Goal: Navigation & Orientation: Understand site structure

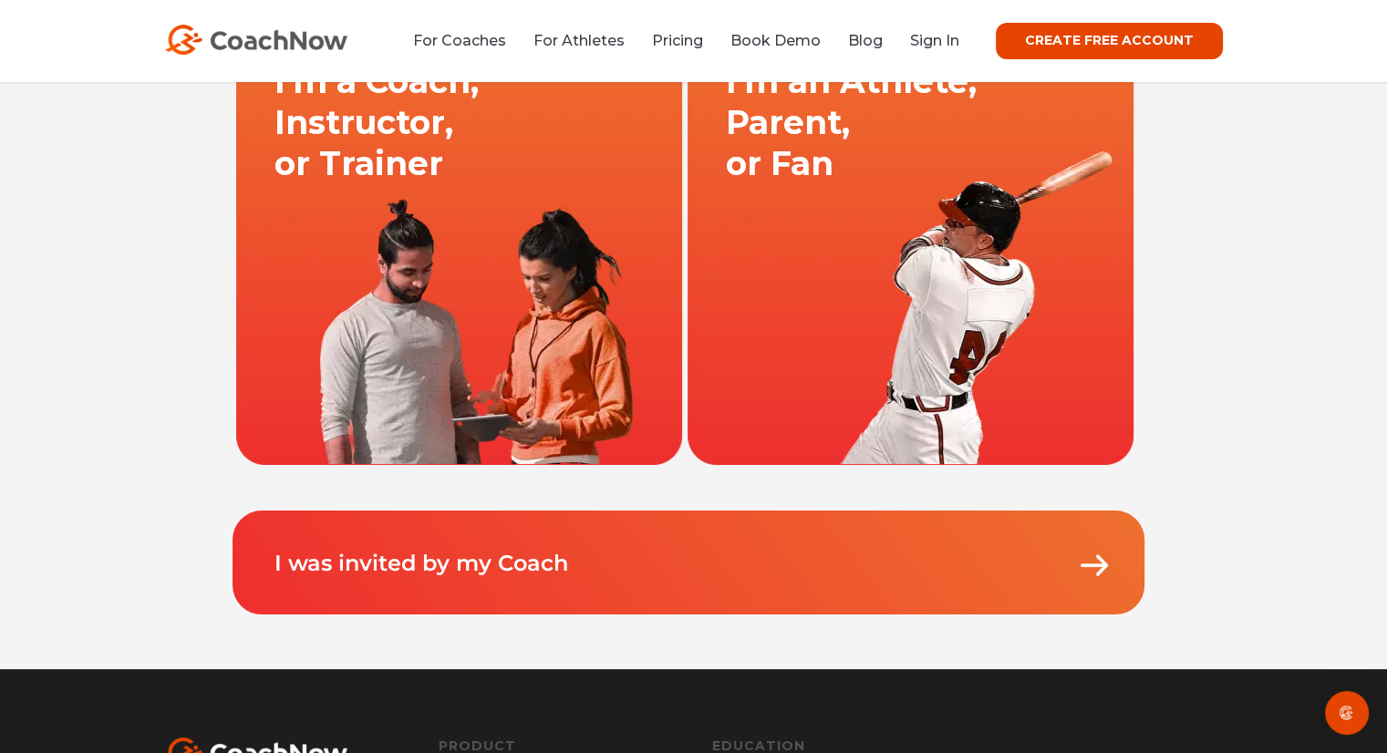
scroll to position [73, 0]
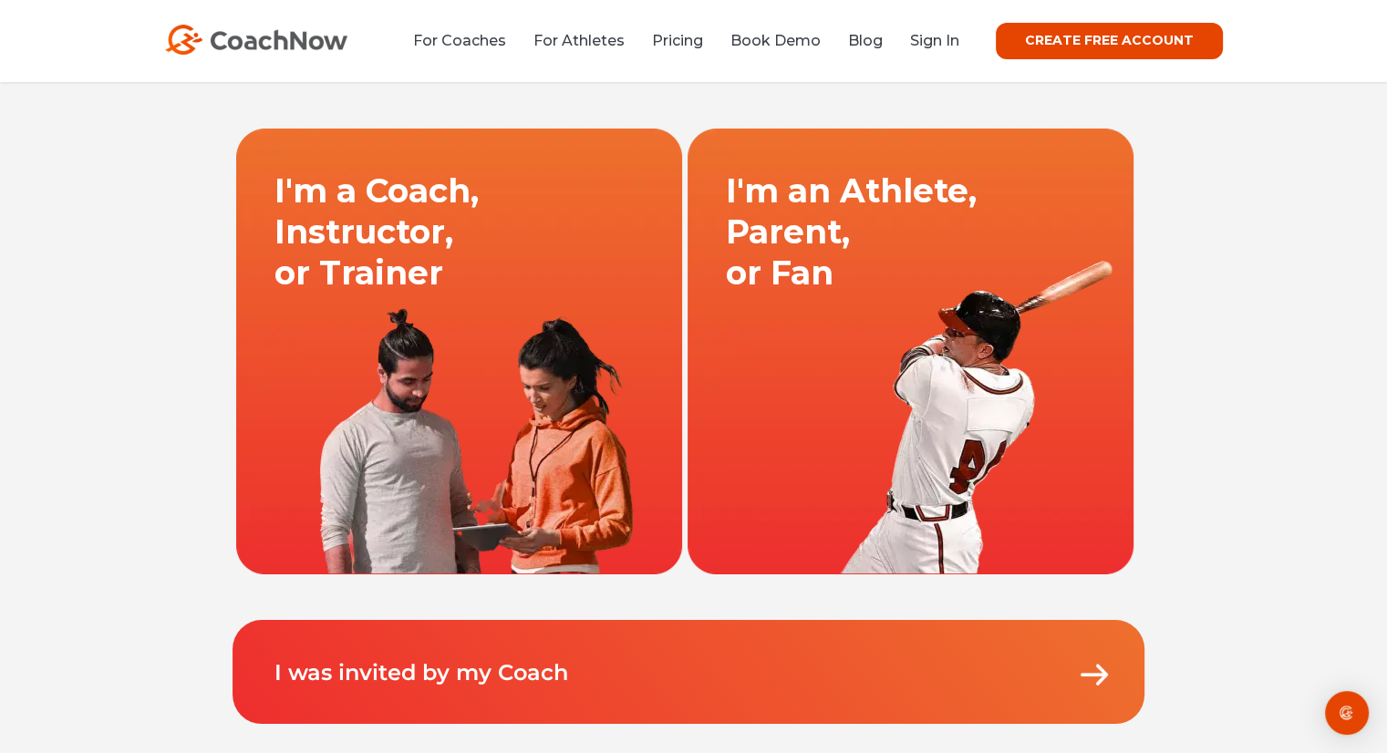
click at [534, 274] on link at bounding box center [458, 351] width 451 height 447
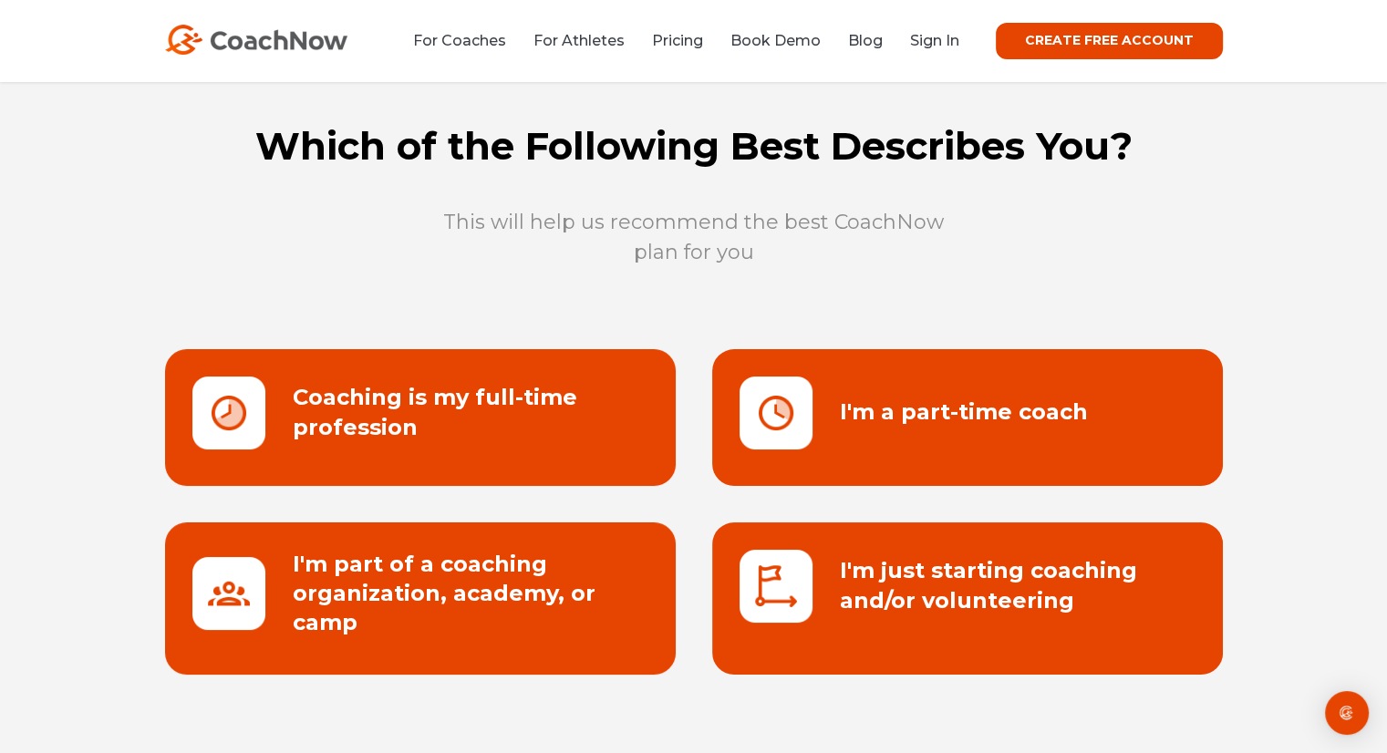
scroll to position [73, 0]
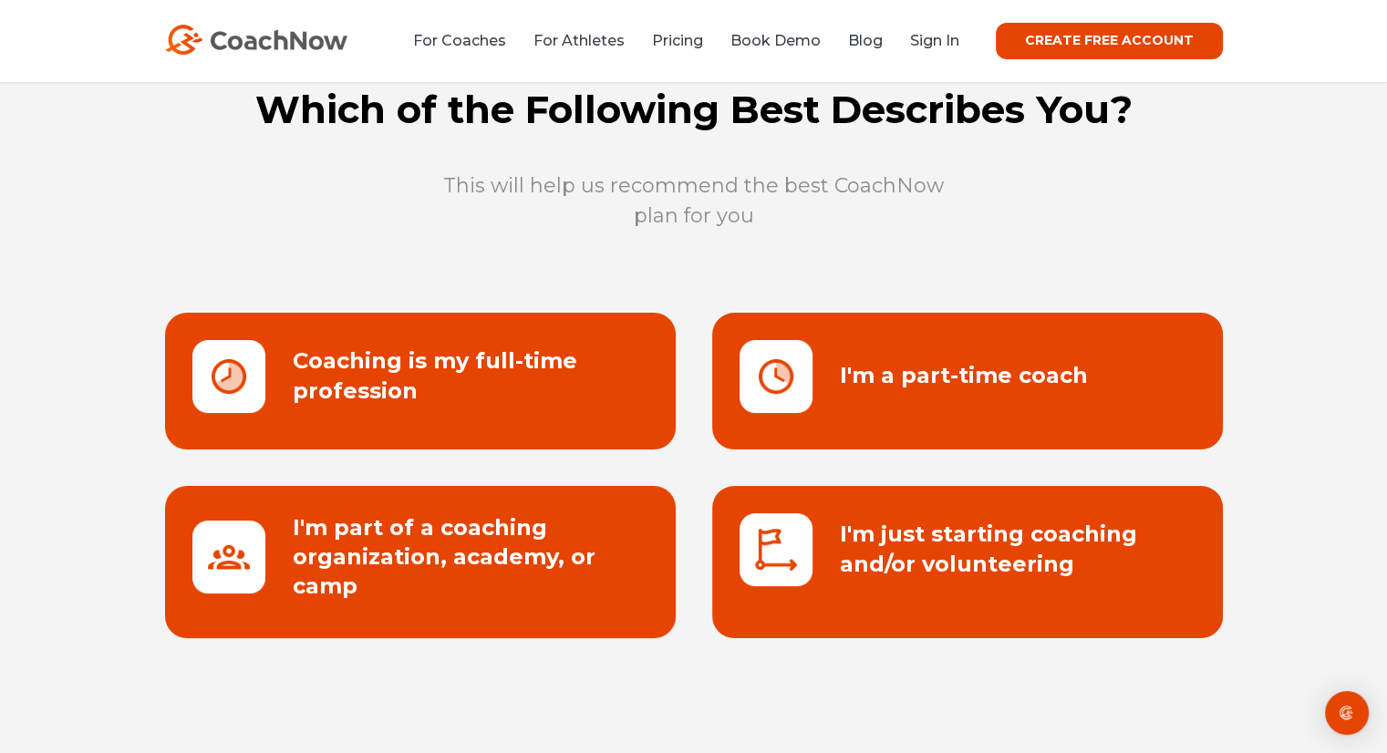
click at [543, 364] on link at bounding box center [420, 381] width 511 height 137
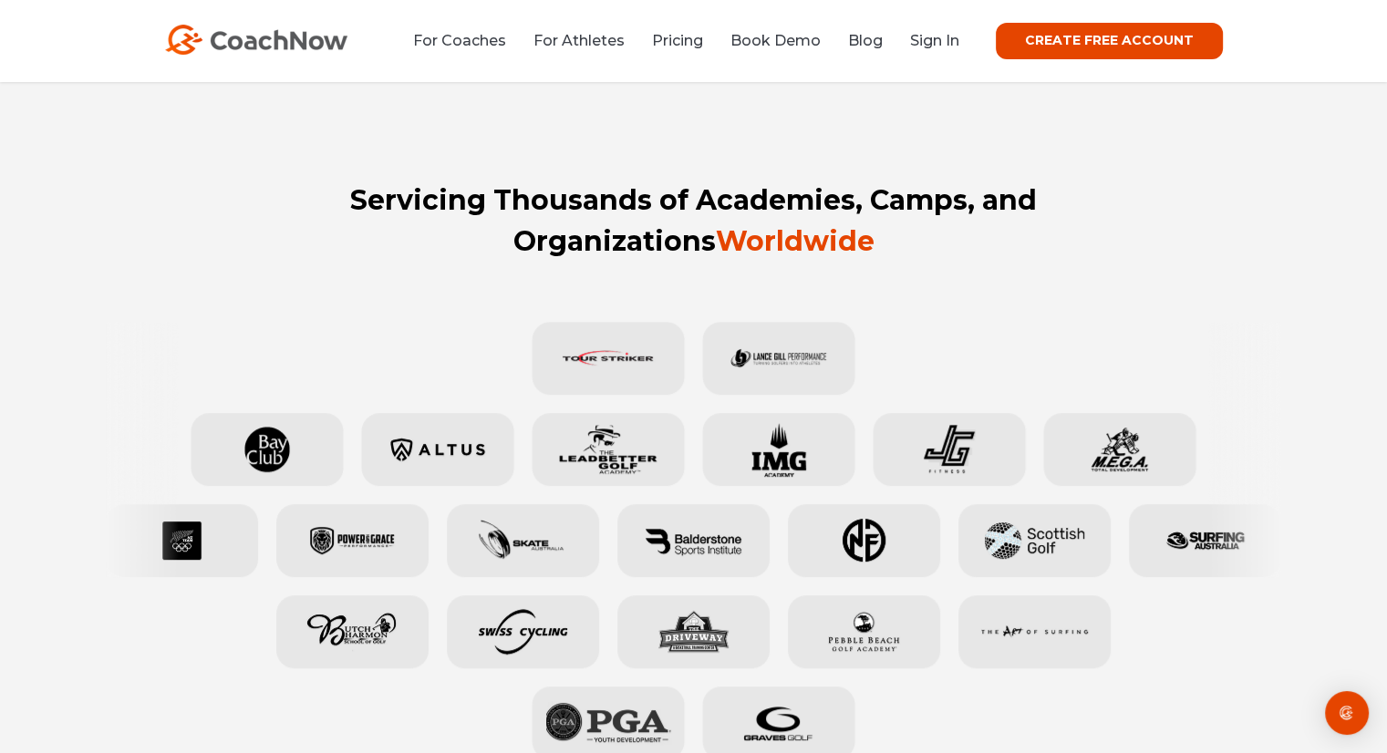
scroll to position [693, 0]
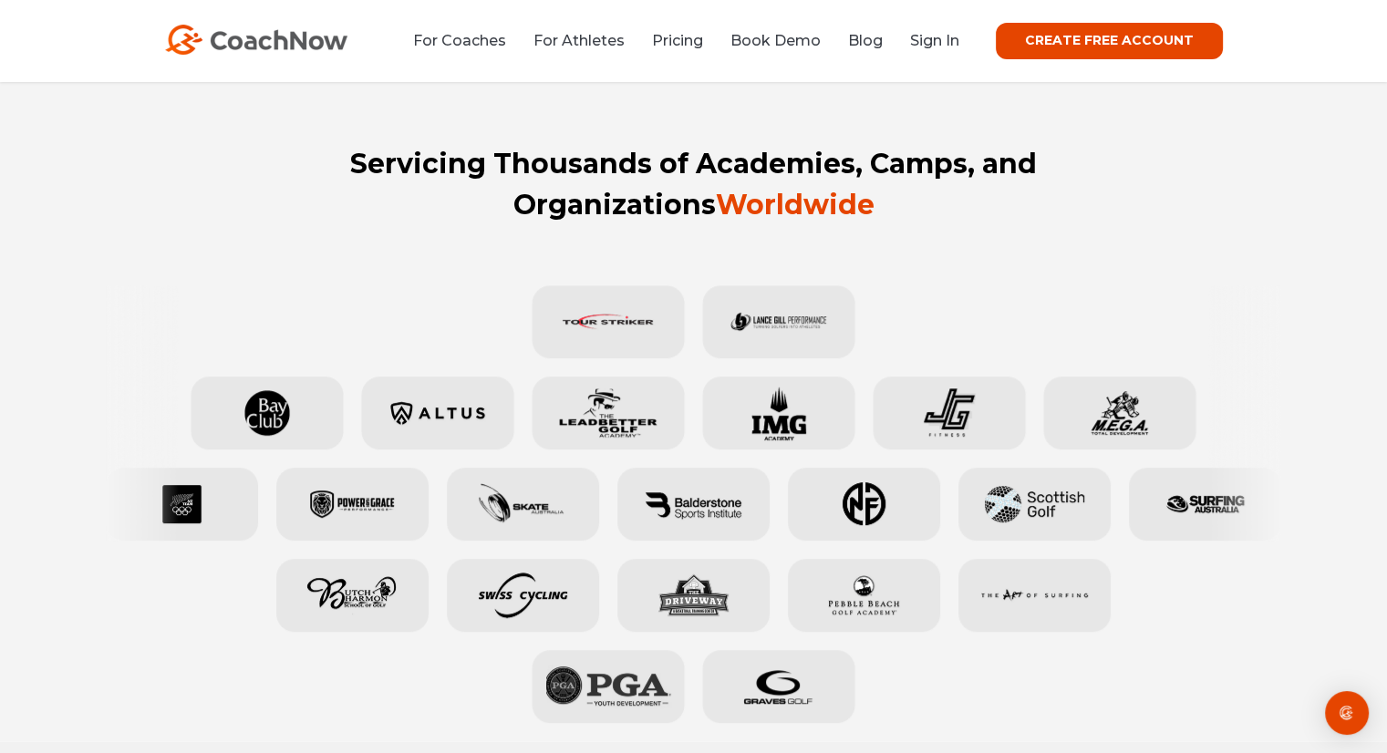
click at [1054, 31] on link "CREATE FREE ACCOUNT" at bounding box center [1109, 41] width 227 height 36
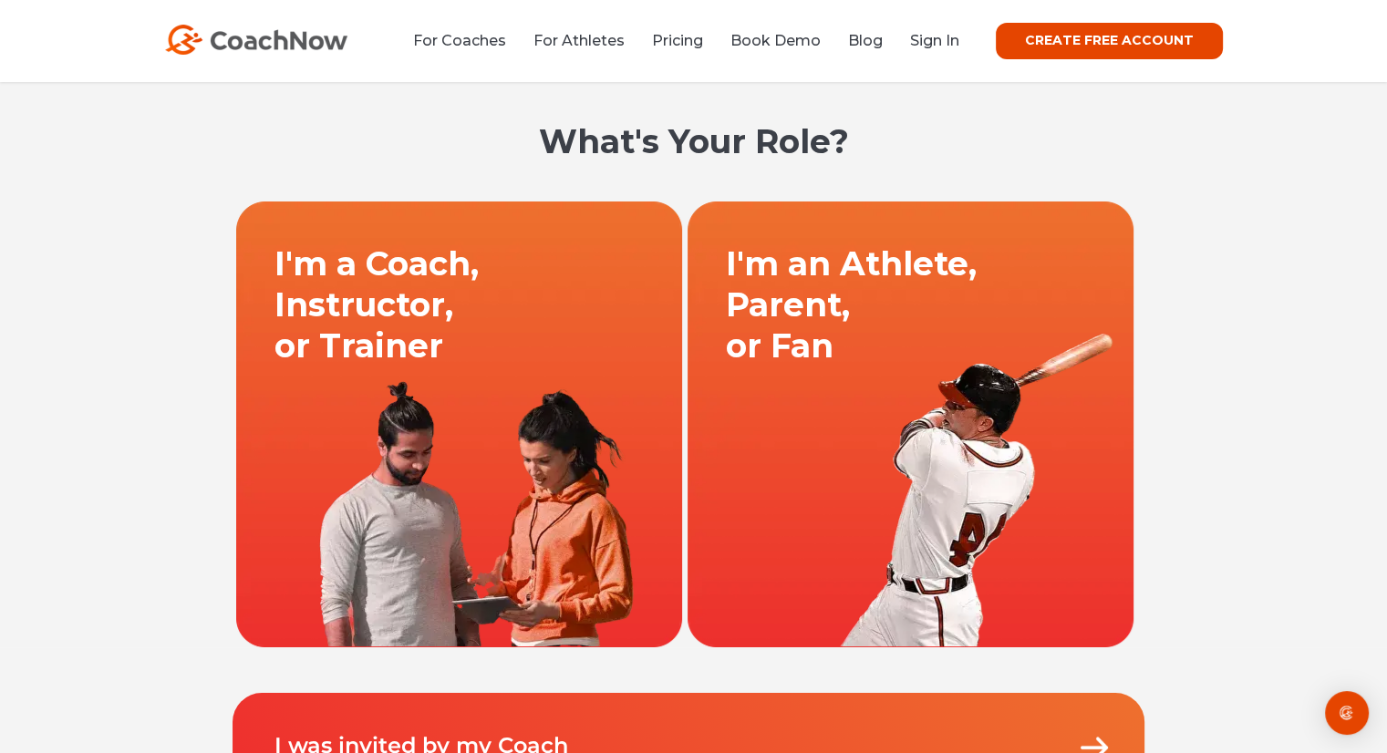
click at [487, 413] on link at bounding box center [458, 424] width 451 height 447
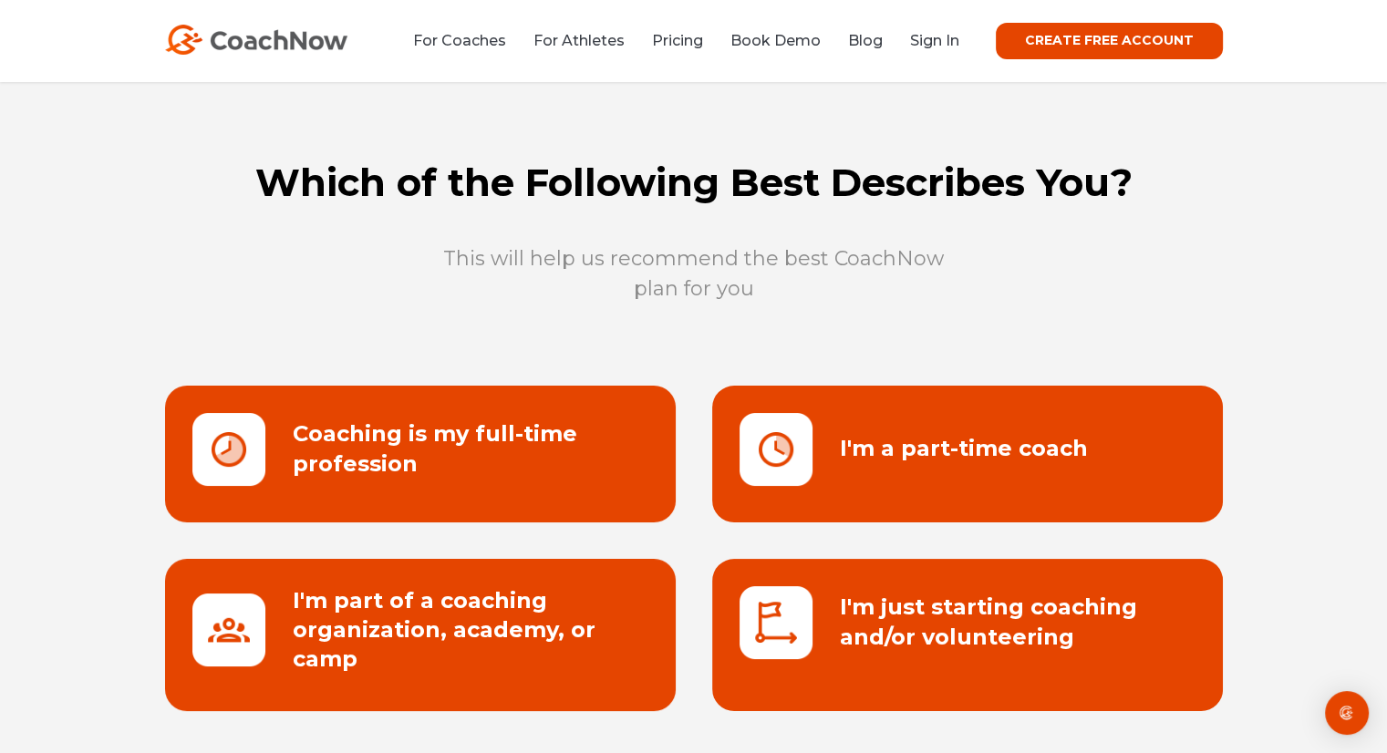
click at [487, 413] on link at bounding box center [420, 454] width 511 height 137
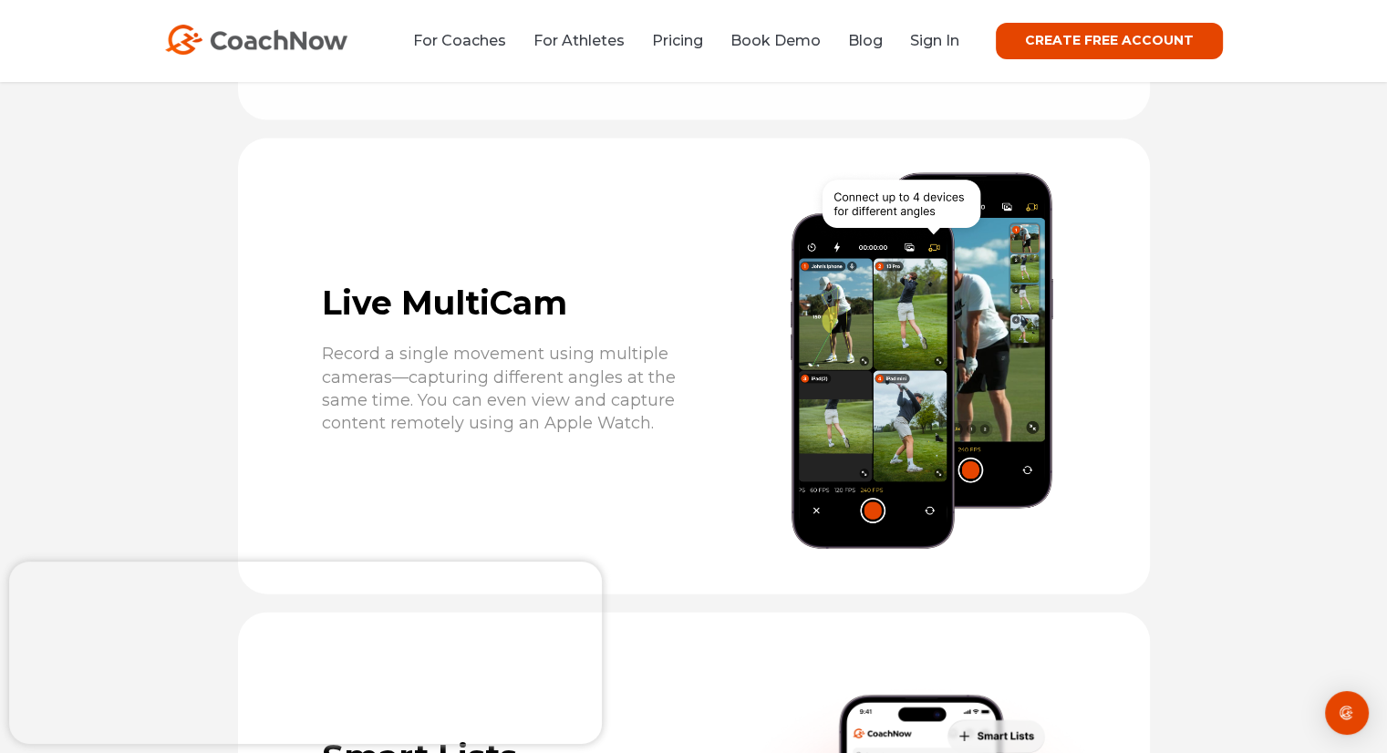
scroll to position [3829, 0]
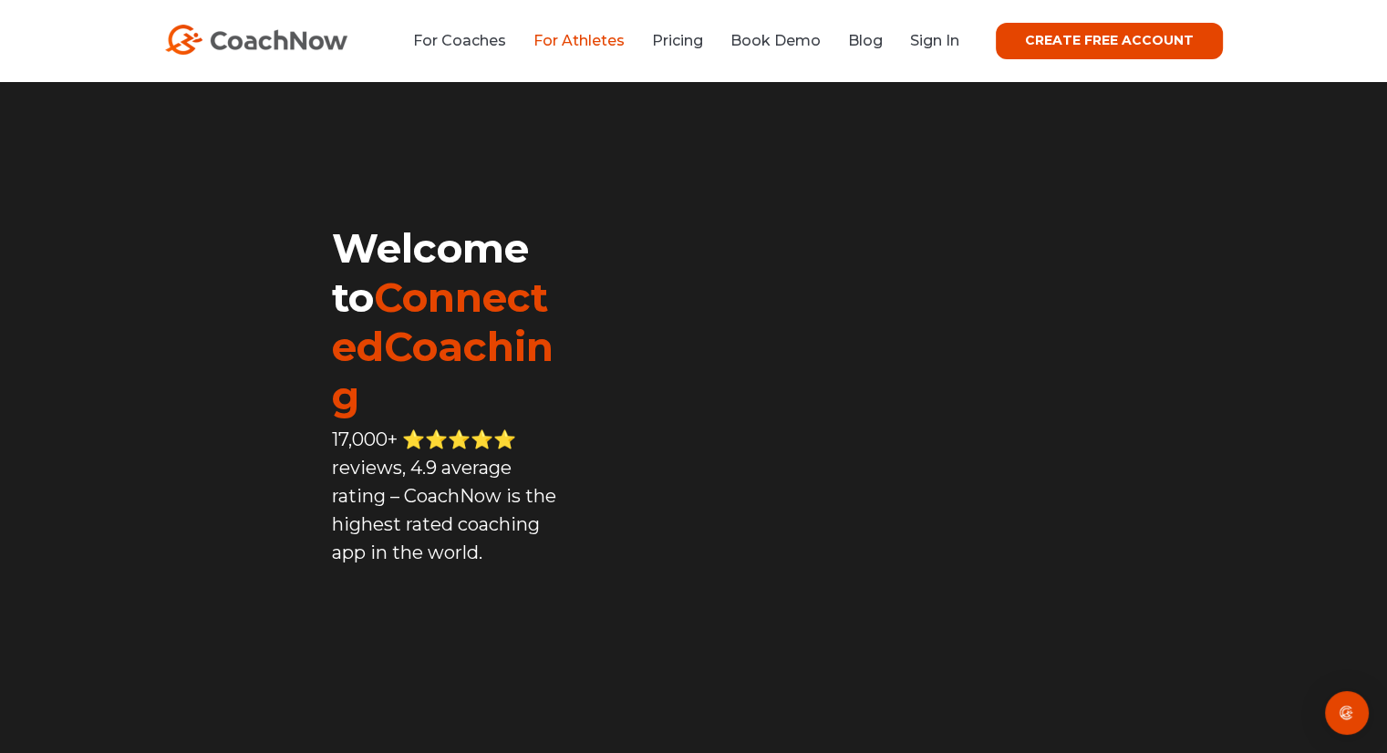
click at [573, 35] on link "For Athletes" at bounding box center [578, 40] width 91 height 17
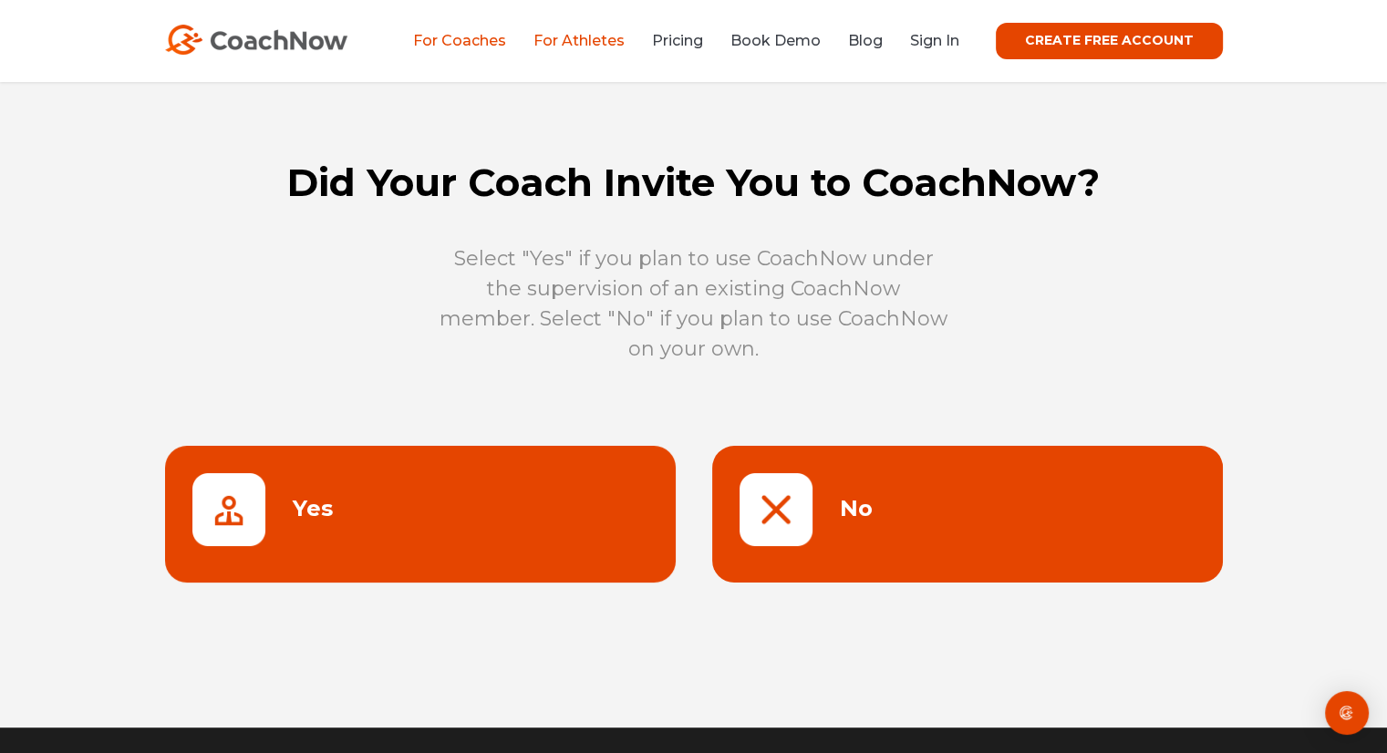
click at [461, 38] on link "For Coaches" at bounding box center [459, 40] width 93 height 17
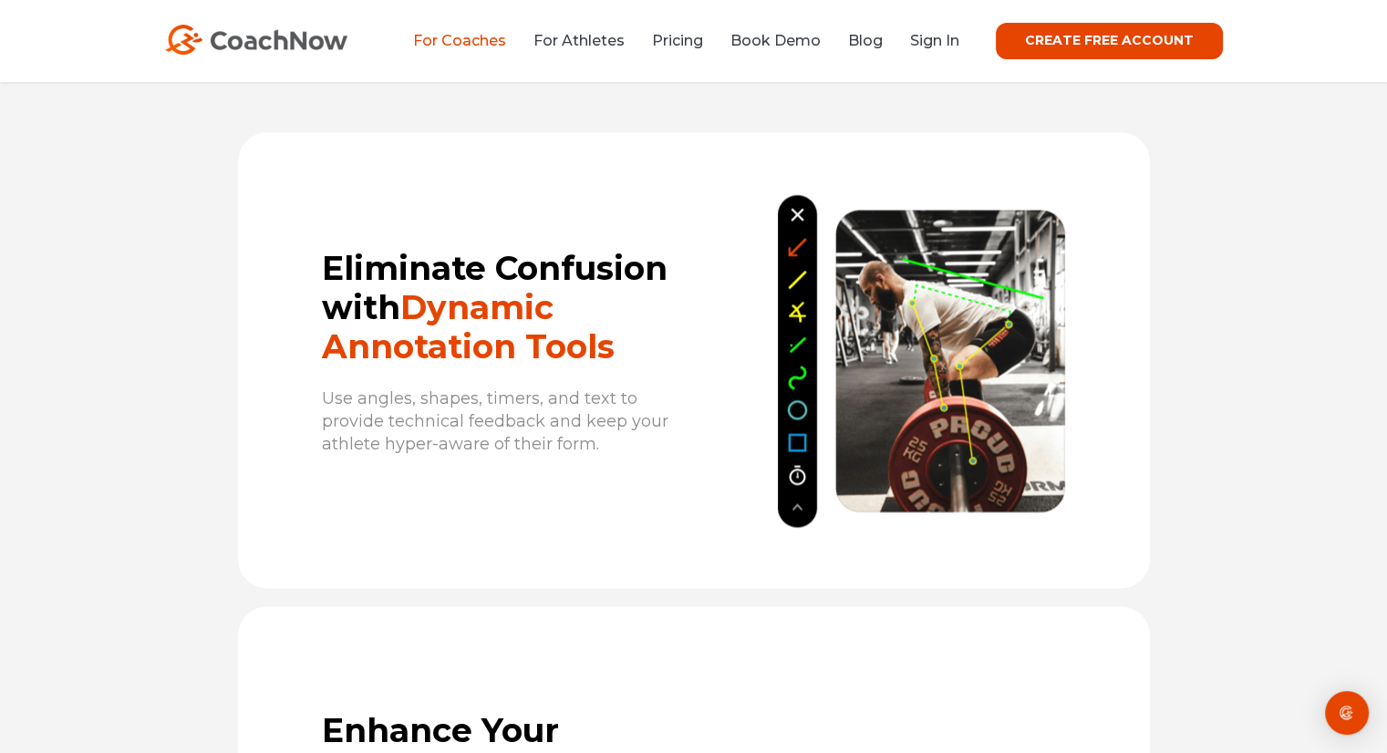
scroll to position [2261, 0]
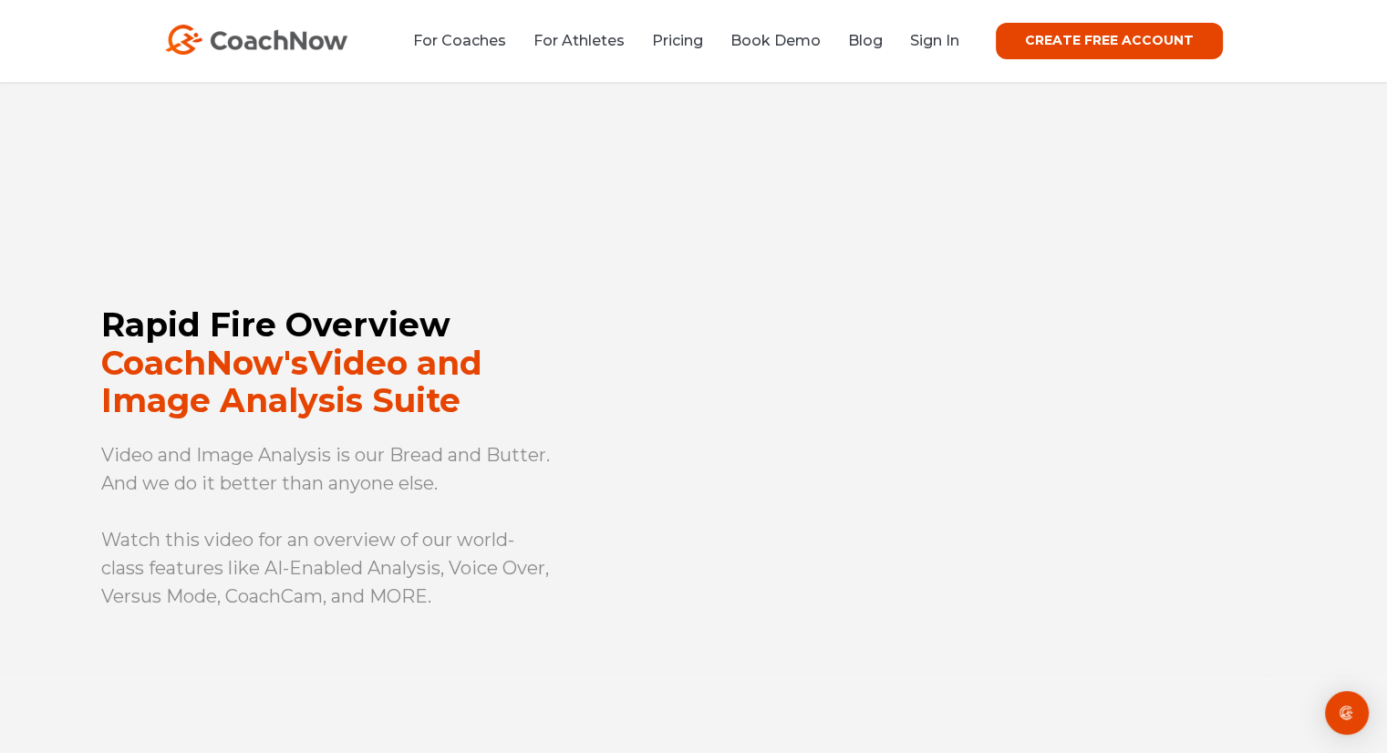
scroll to position [3017, 0]
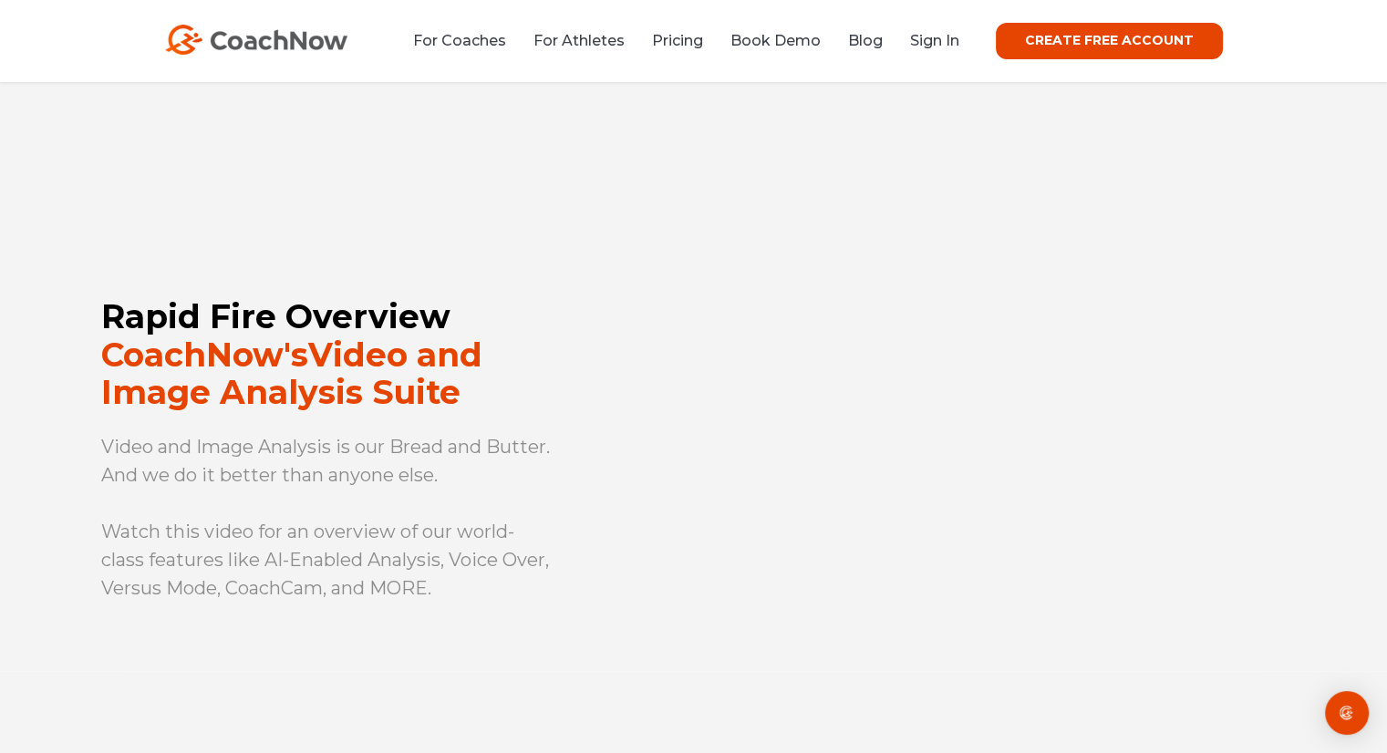
click at [1356, 391] on div "Rapid Fire Overview CoachNow's Video and Image Analysis Suite Video and Image A…" at bounding box center [693, 364] width 1387 height 614
